Goal: Information Seeking & Learning: Learn about a topic

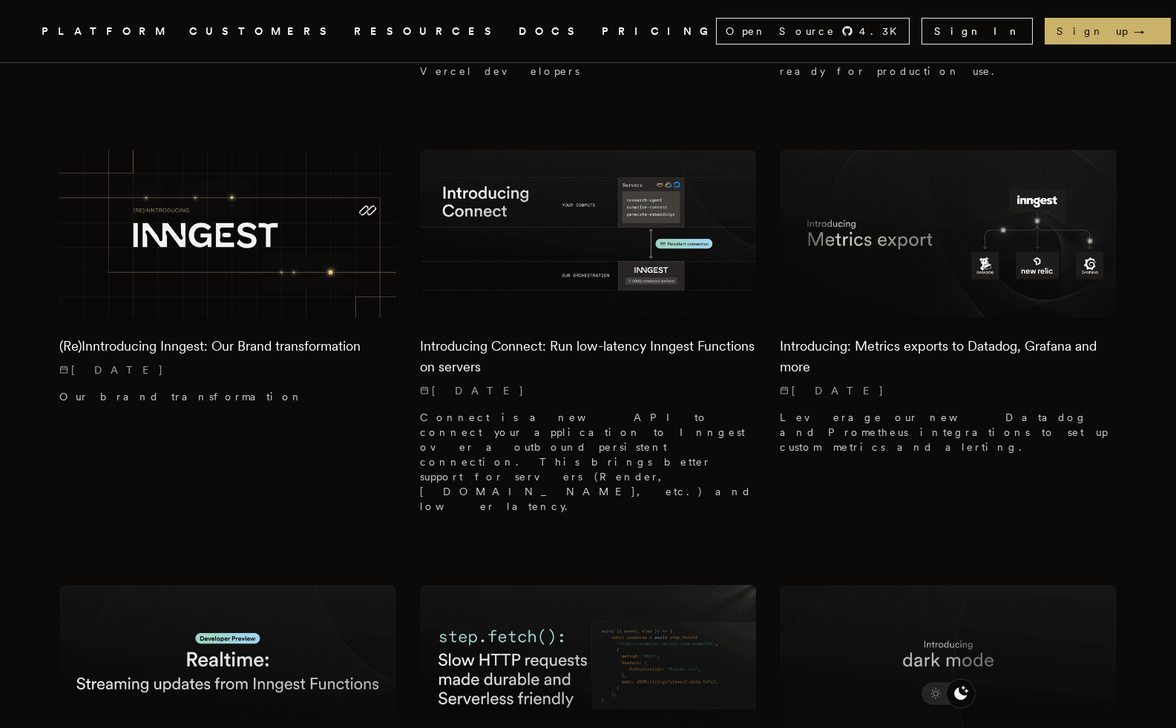
scroll to position [1880, 0]
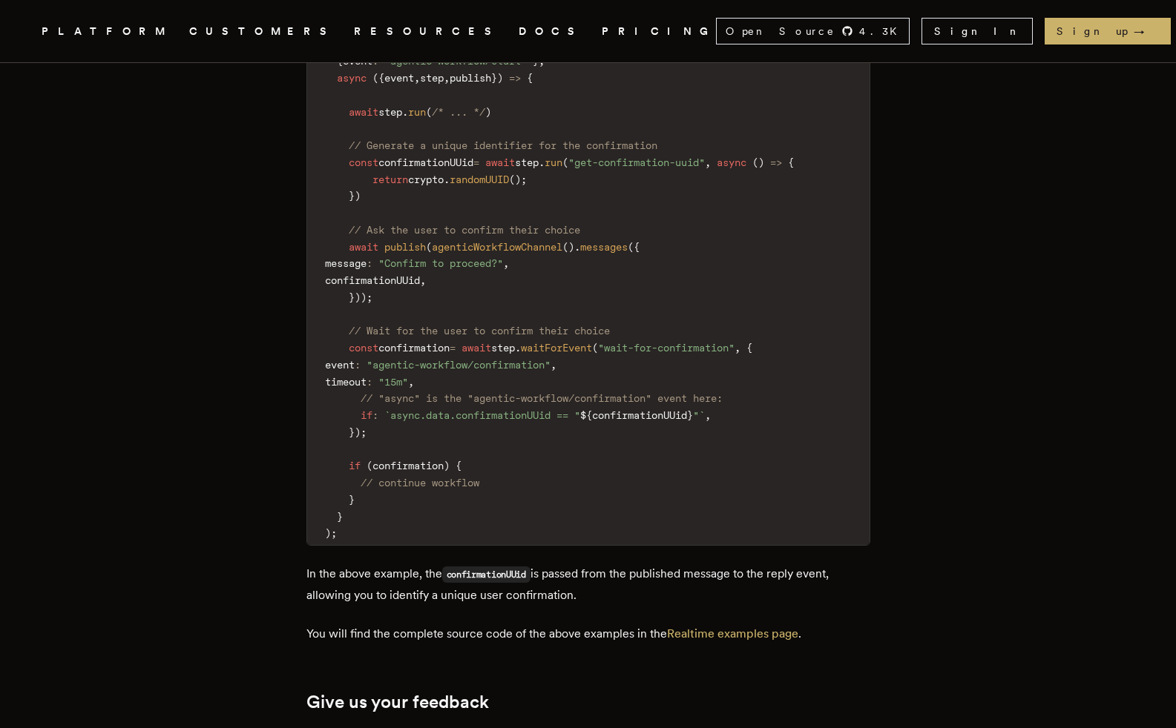
scroll to position [4202, 0]
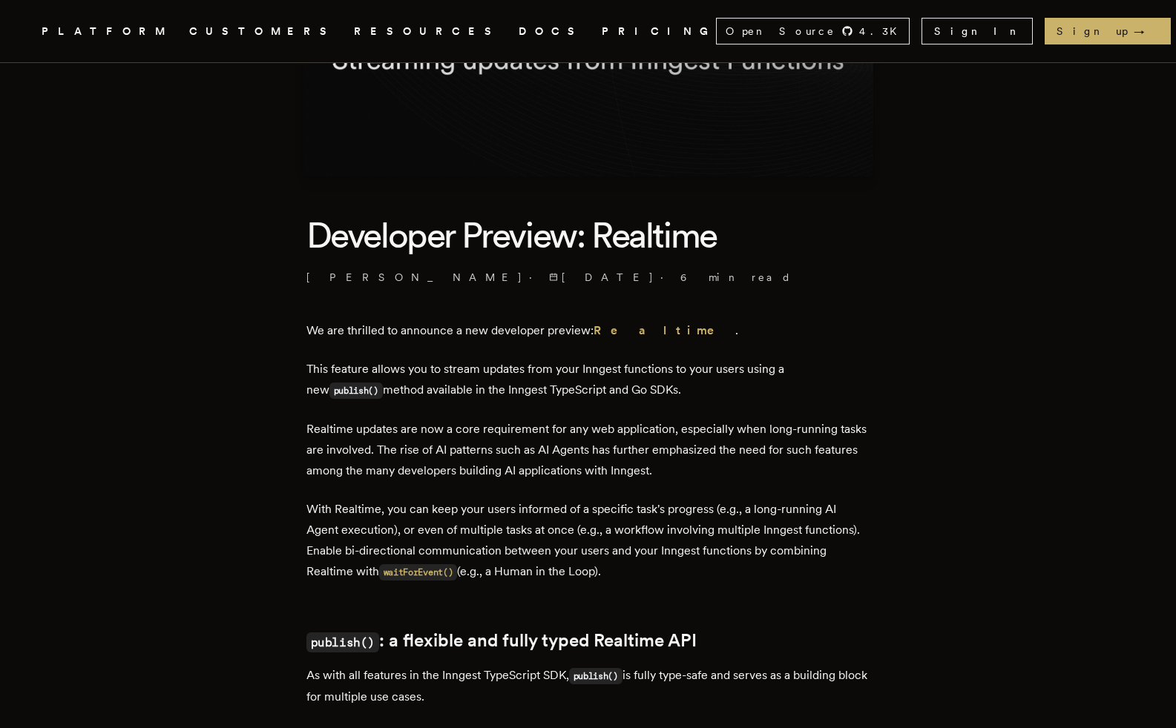
scroll to position [0, 0]
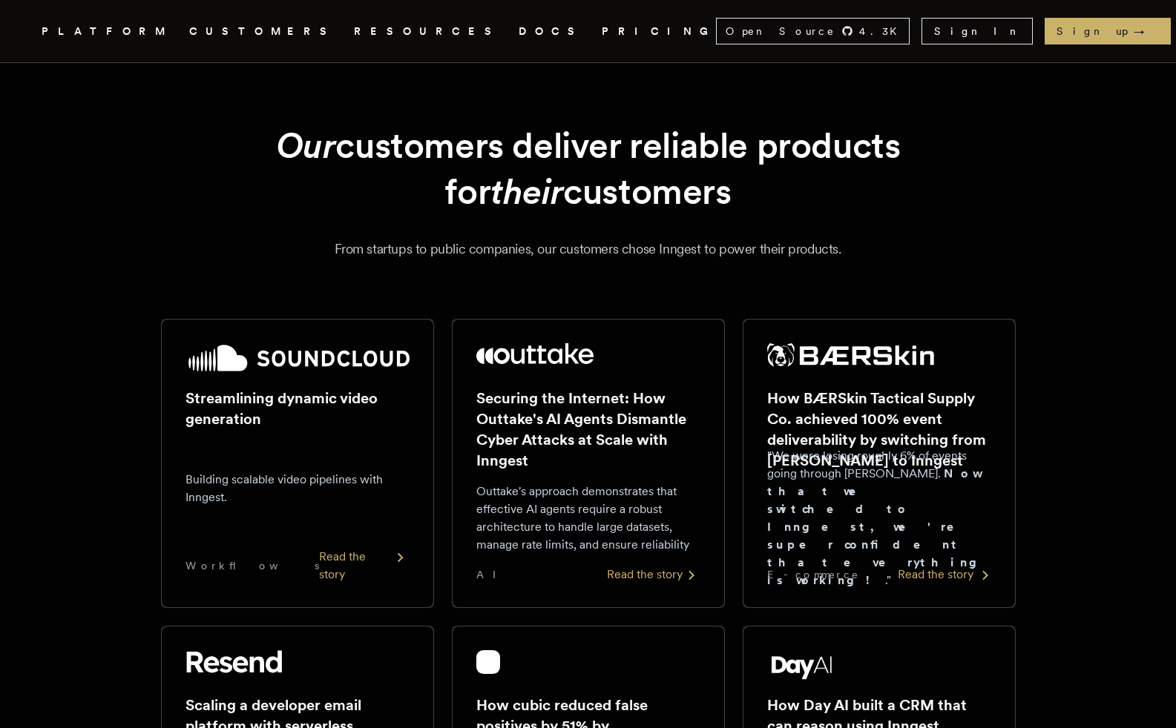
click at [954, 440] on h2 "How BÆRSkin Tactical Supply Co. achieved 100% event deliverability by switching…" at bounding box center [879, 429] width 224 height 83
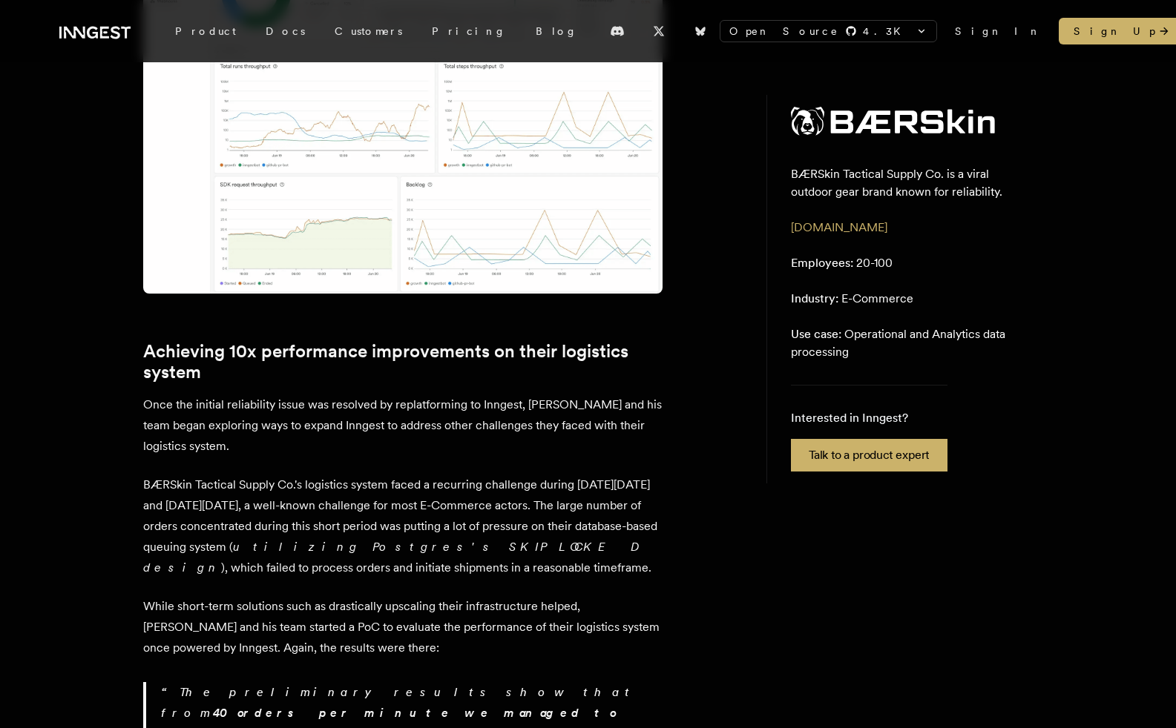
scroll to position [2303, 0]
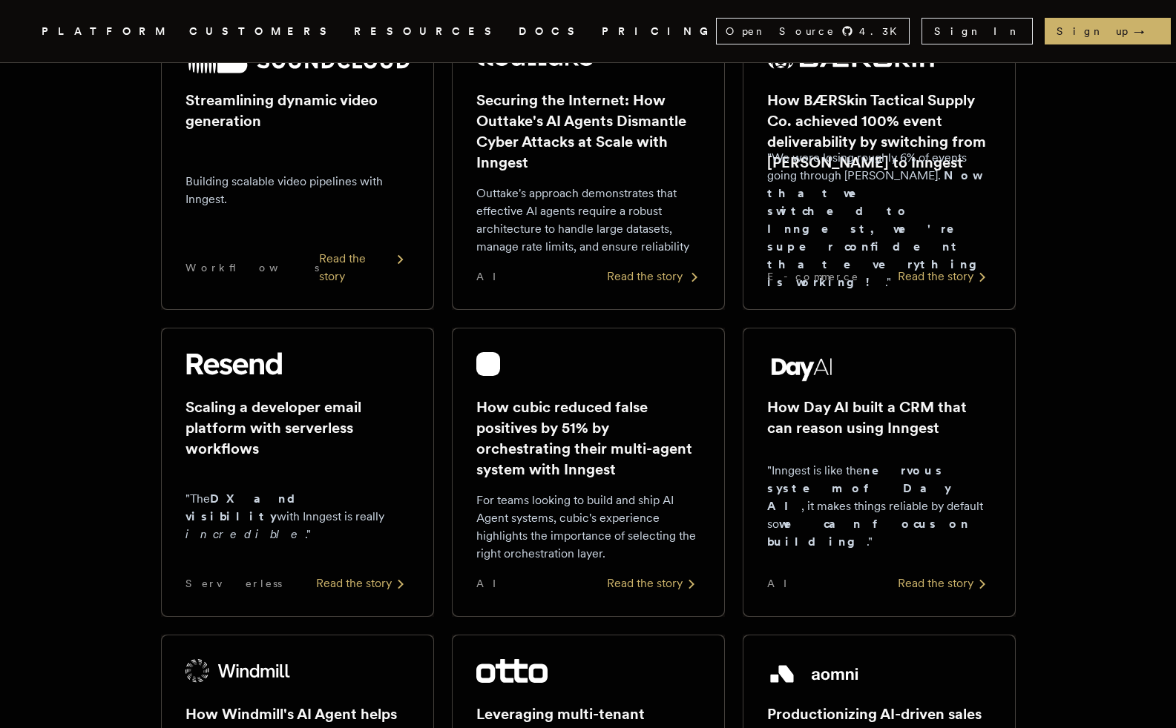
scroll to position [320, 0]
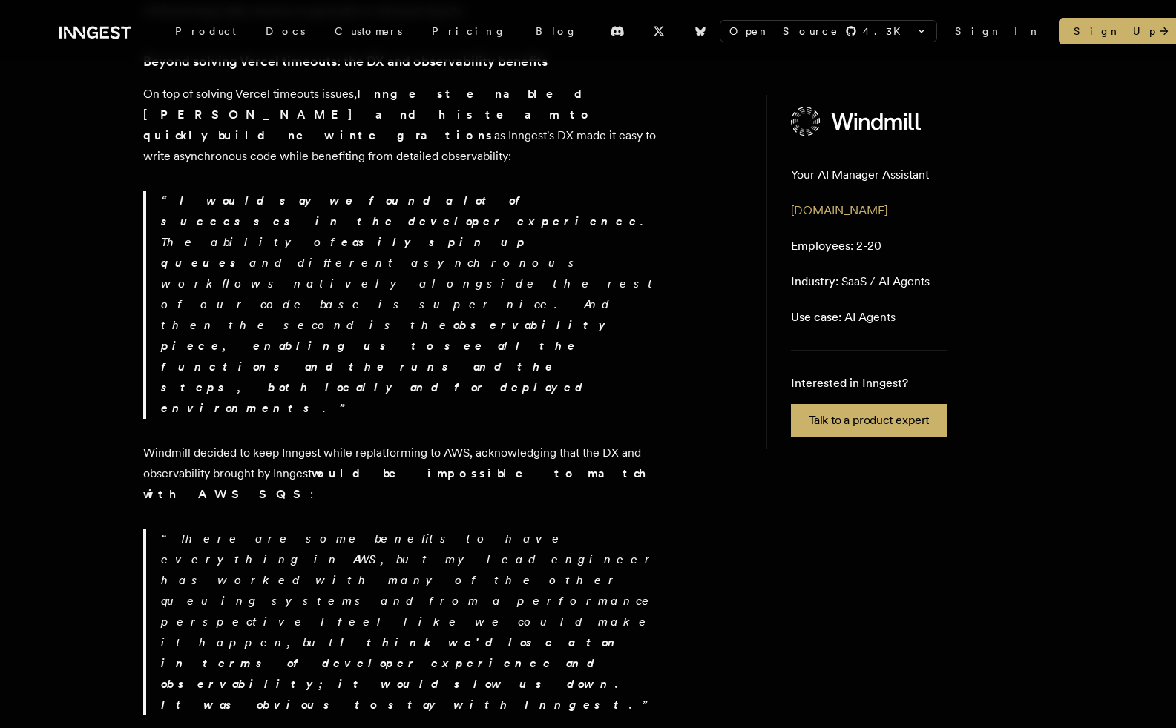
scroll to position [712, 0]
drag, startPoint x: 636, startPoint y: 541, endPoint x: 507, endPoint y: 546, distance: 129.2
click at [521, 39] on link "Blog" at bounding box center [556, 31] width 71 height 27
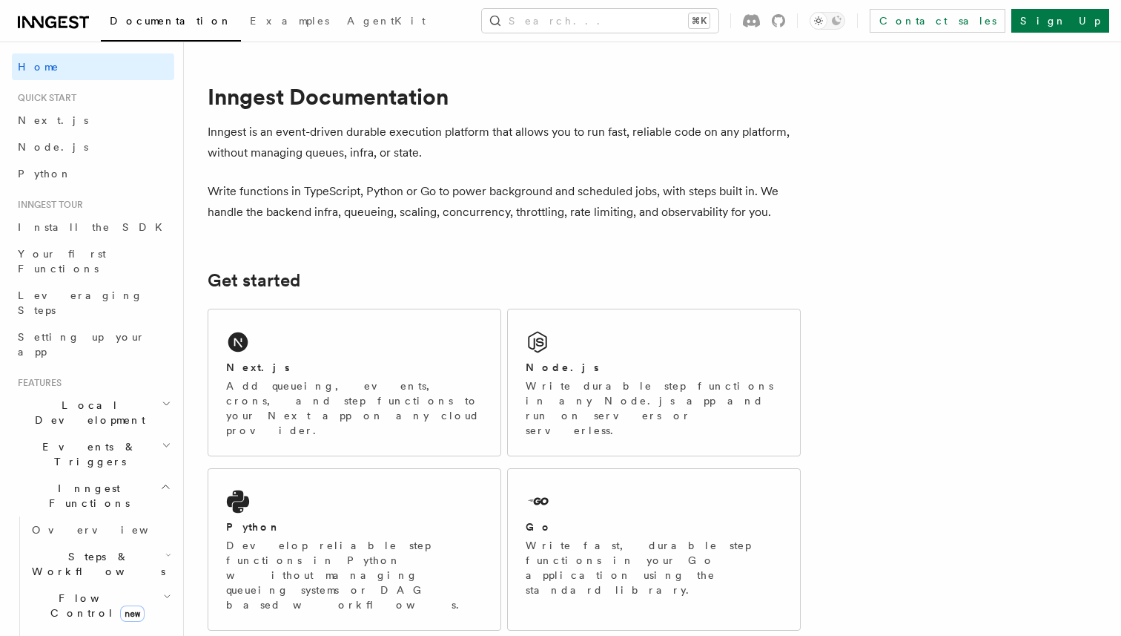
click at [73, 439] on span "Events & Triggers" at bounding box center [87, 454] width 150 height 30
click at [73, 482] on span "Overview" at bounding box center [108, 488] width 153 height 12
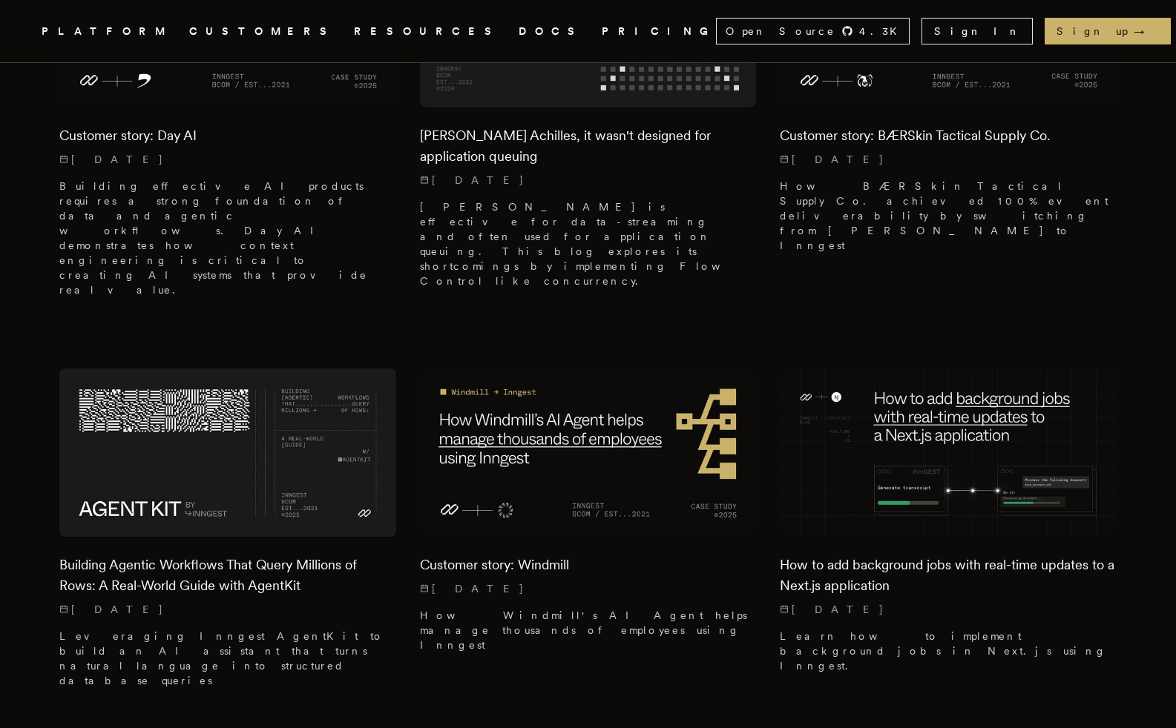
scroll to position [1012, 0]
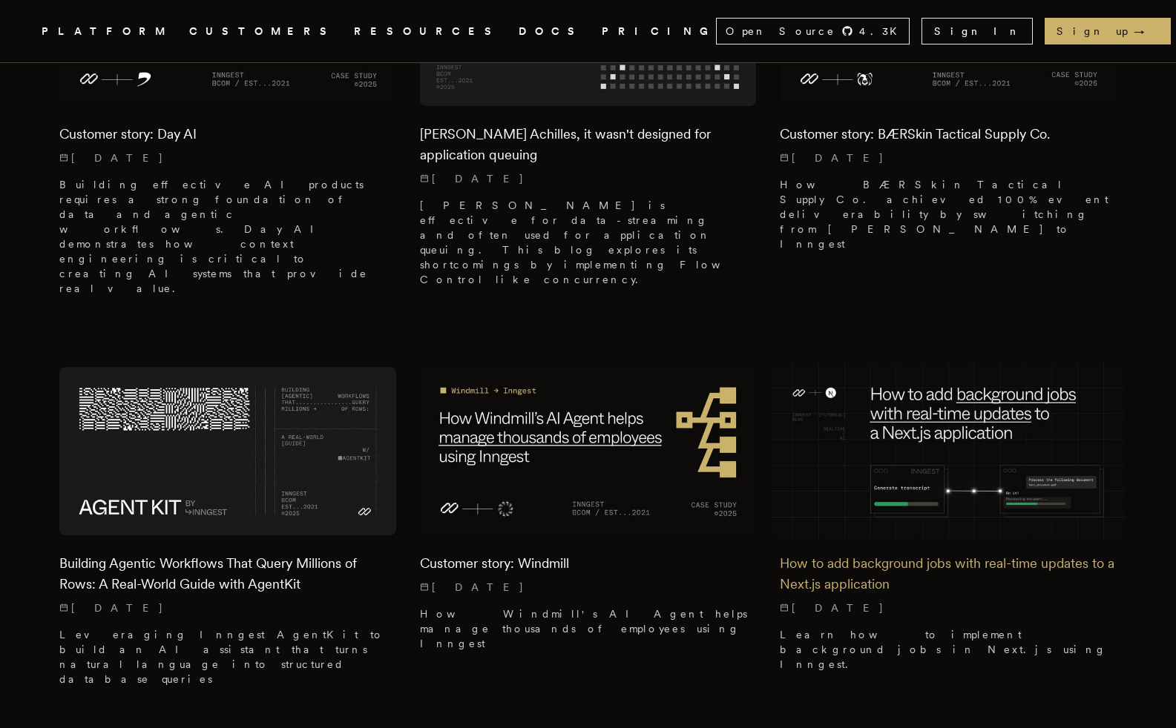
click at [946, 381] on img at bounding box center [947, 451] width 353 height 177
